Goal: Navigation & Orientation: Find specific page/section

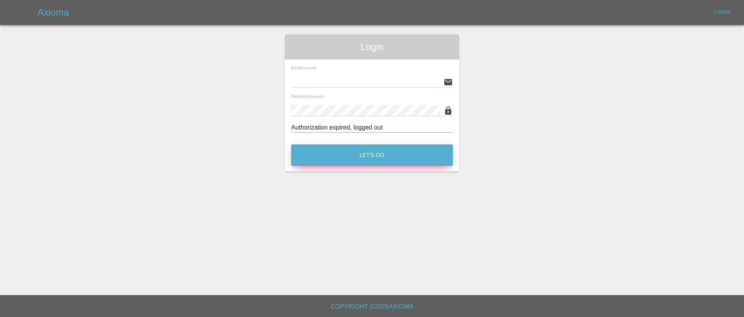
type input "[EMAIL_ADDRESS][DOMAIN_NAME]"
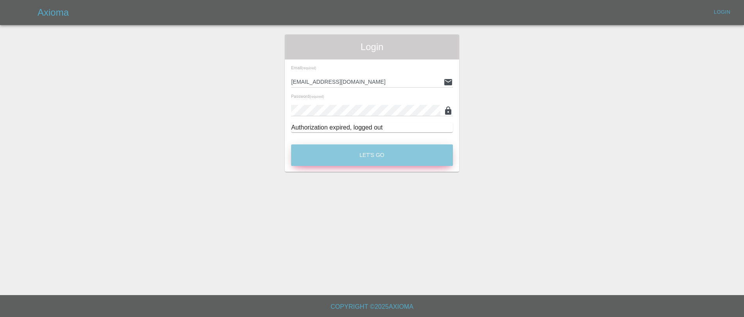
click at [380, 156] on button "Let's Go" at bounding box center [372, 155] width 162 height 22
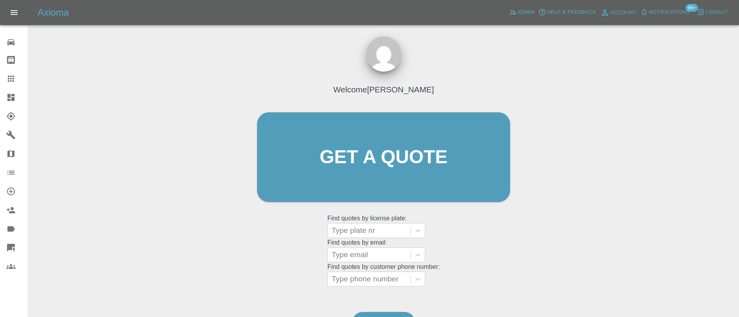
click at [658, 14] on span "Notifications" at bounding box center [669, 12] width 41 height 9
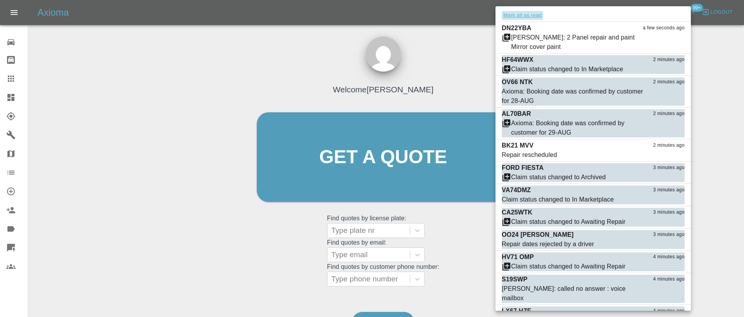
click at [529, 16] on button "Mark all as read" at bounding box center [522, 15] width 41 height 9
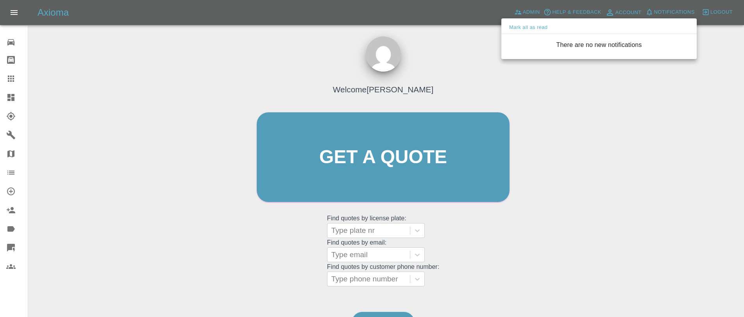
drag, startPoint x: 473, startPoint y: 47, endPoint x: 481, endPoint y: 43, distance: 8.6
click at [475, 47] on div at bounding box center [372, 158] width 744 height 317
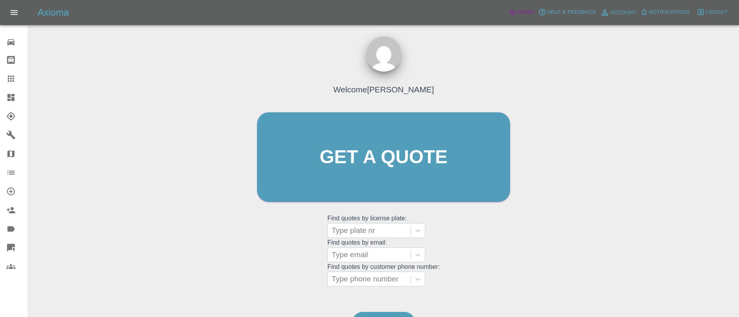
click at [525, 9] on span "Admin" at bounding box center [525, 12] width 17 height 9
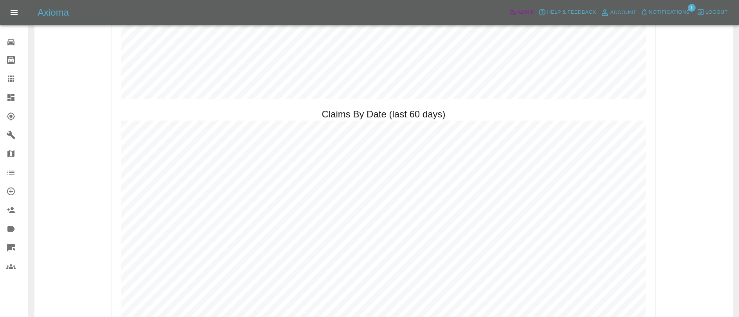
scroll to position [886, 0]
